Goal: Task Accomplishment & Management: Complete application form

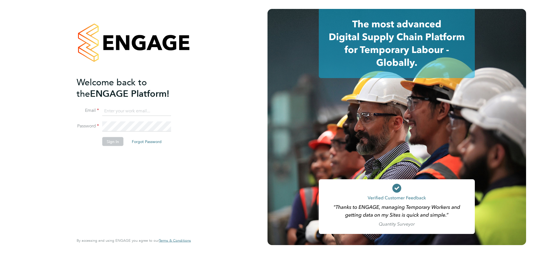
click at [138, 112] on input at bounding box center [136, 111] width 69 height 10
type input "[EMAIL_ADDRESS][DOMAIN_NAME]"
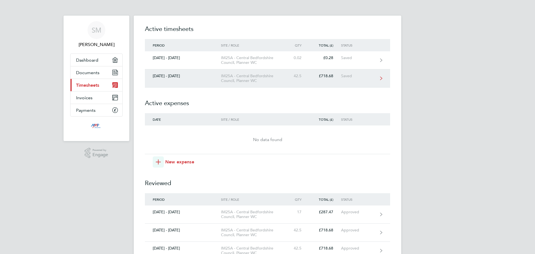
click at [261, 83] on link "20 - 26 Sept 2025 IM25A - Central Bedfordshire Council, Planner WC 42.5 £718.68…" at bounding box center [267, 78] width 245 height 18
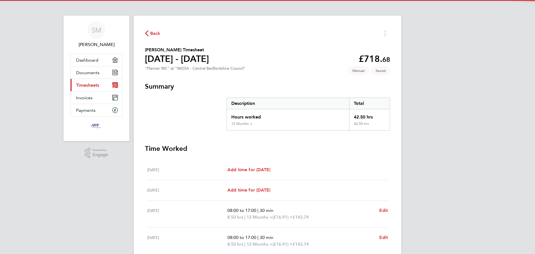
scroll to position [131, 0]
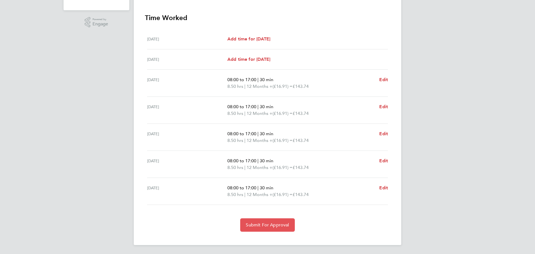
click at [279, 224] on span "Submit For Approval" at bounding box center [267, 225] width 43 height 6
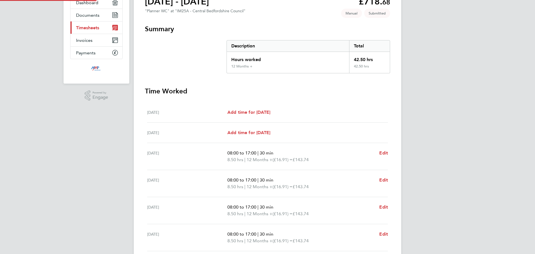
scroll to position [0, 0]
